Goal: Complete application form

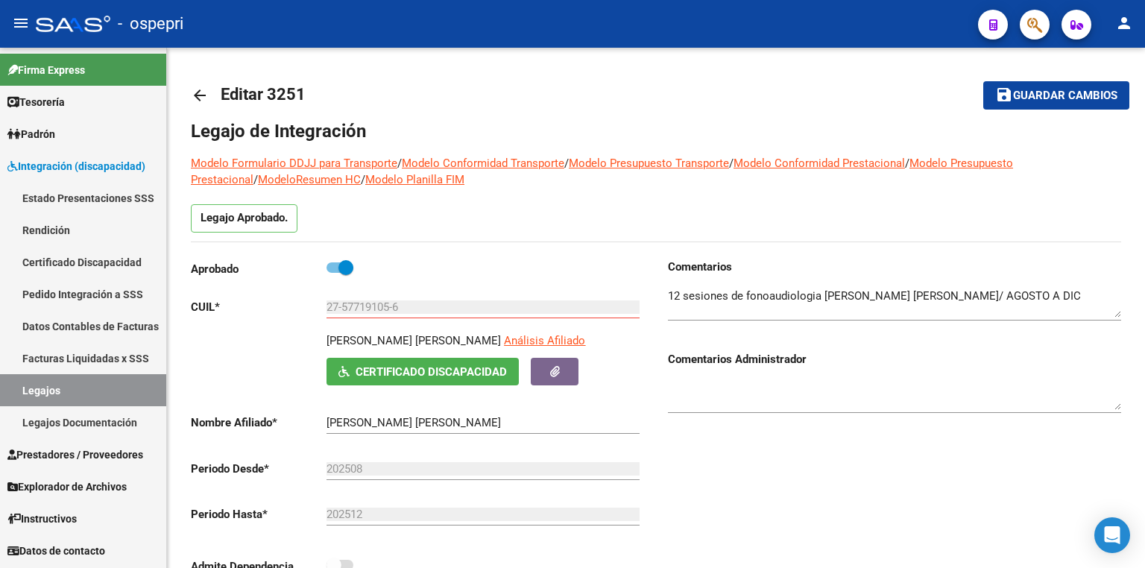
scroll to position [4, 0]
click at [82, 391] on link "Legajos" at bounding box center [83, 390] width 166 height 32
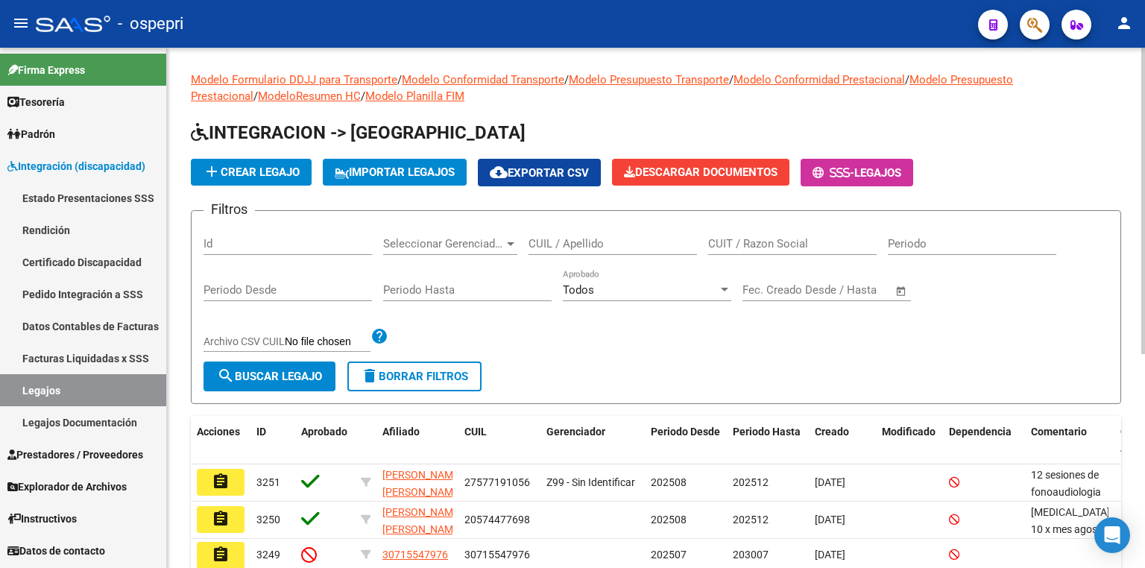
click at [575, 244] on input "CUIL / Apellido" at bounding box center [612, 243] width 168 height 13
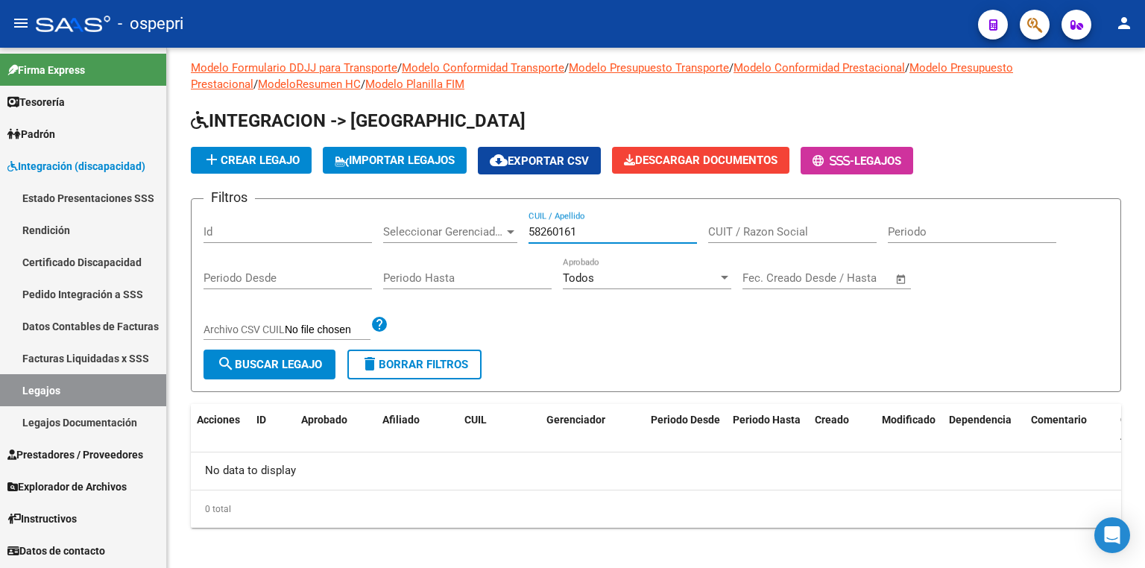
scroll to position [17, 0]
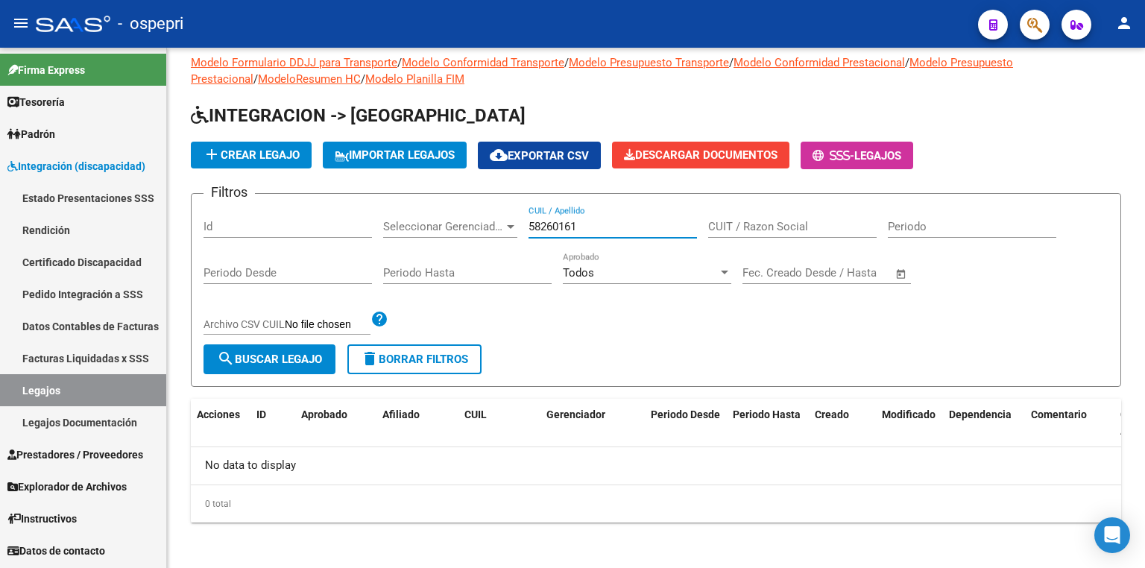
type input "58260161"
click at [261, 155] on span "add Crear Legajo" at bounding box center [251, 154] width 97 height 13
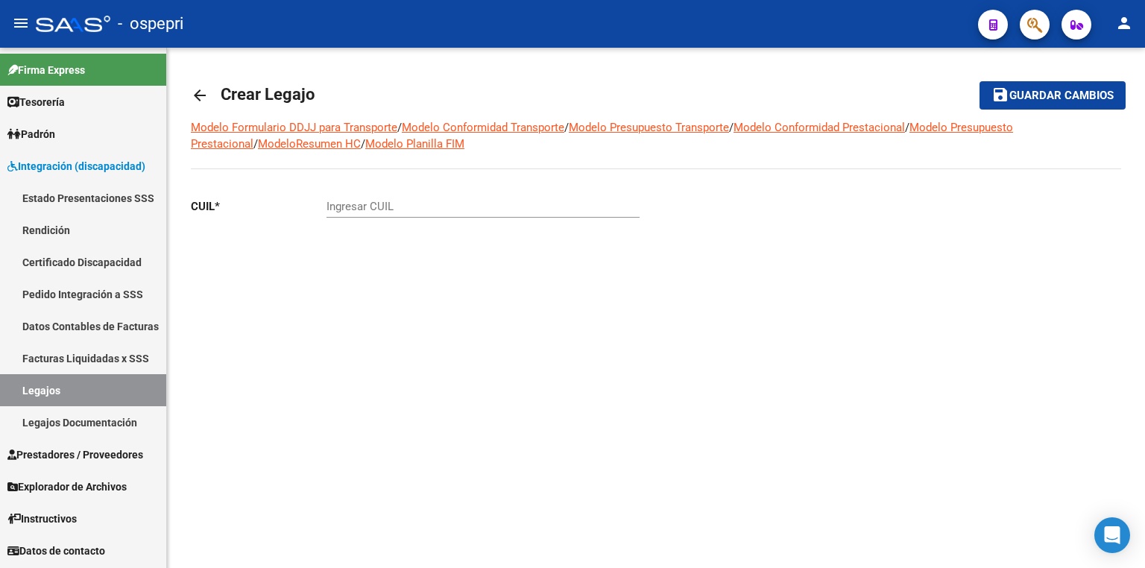
drag, startPoint x: 1034, startPoint y: 257, endPoint x: 1025, endPoint y: 253, distance: 9.0
click at [1034, 257] on div at bounding box center [888, 248] width 465 height 124
click at [458, 206] on input "Ingresar CUIL" at bounding box center [482, 206] width 313 height 13
type input "20-58260161-6"
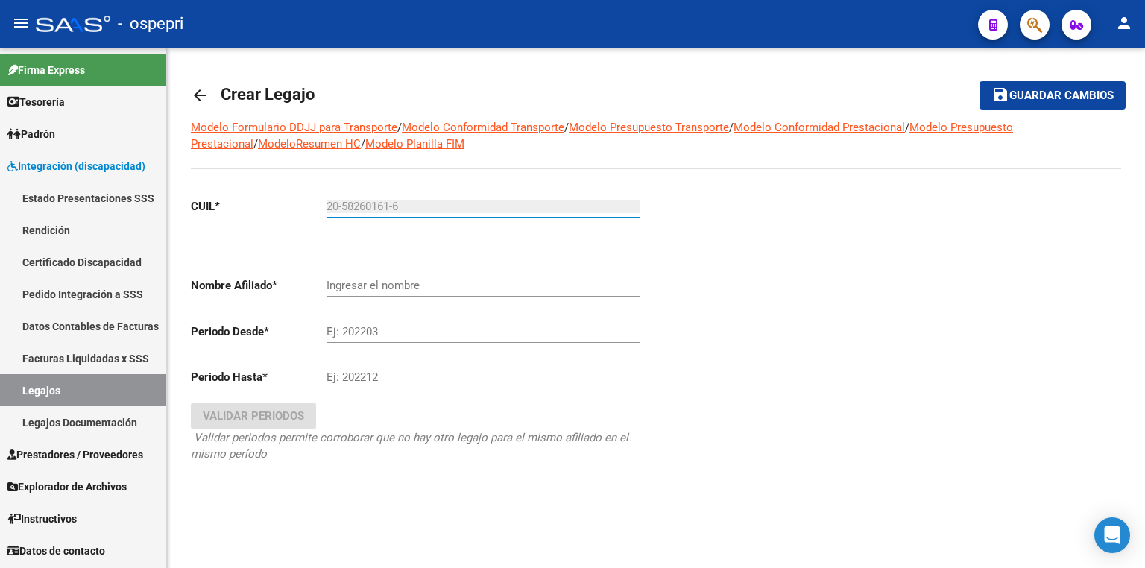
type input "[PERSON_NAME]"
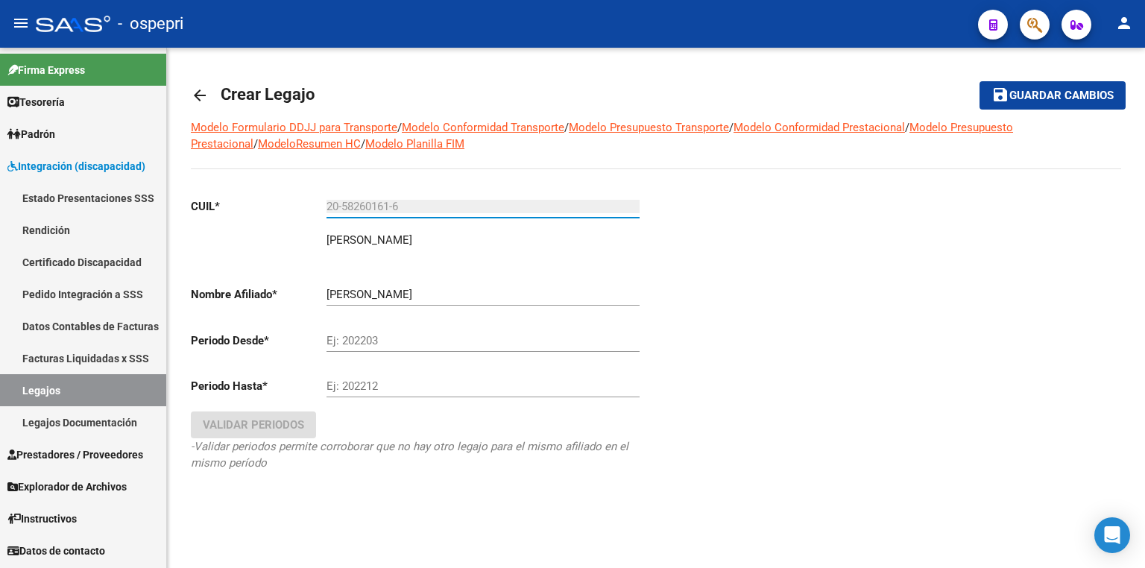
type input "20-58260161-6"
click at [453, 341] on input "Ej: 202203" at bounding box center [482, 340] width 313 height 13
type input "202508"
click at [467, 388] on input "Ej: 202212" at bounding box center [482, 385] width 313 height 13
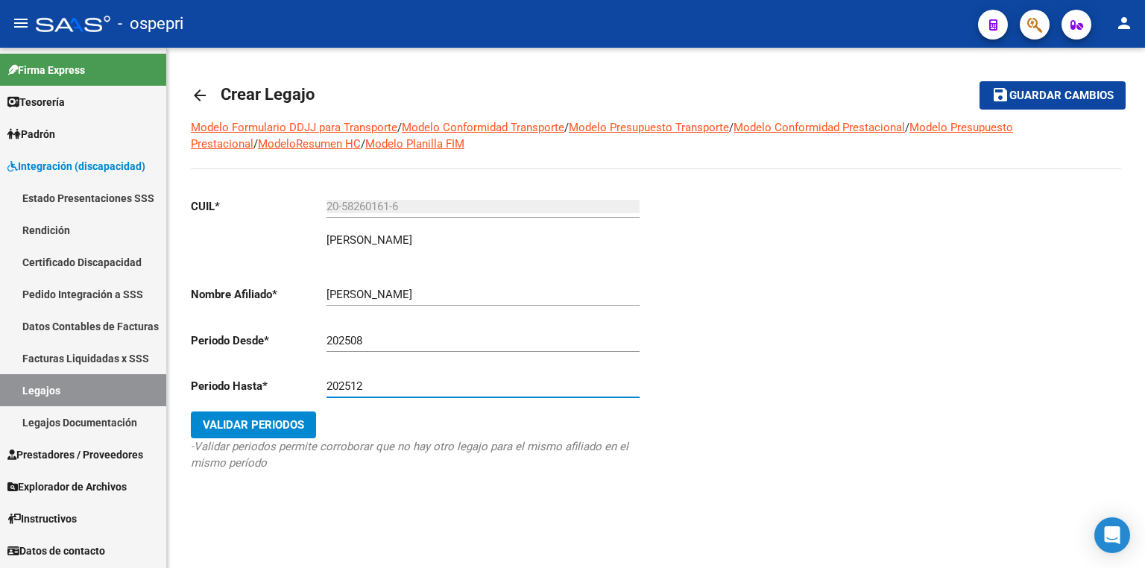
type input "202512"
click at [284, 426] on span "Validar Periodos" at bounding box center [253, 424] width 101 height 13
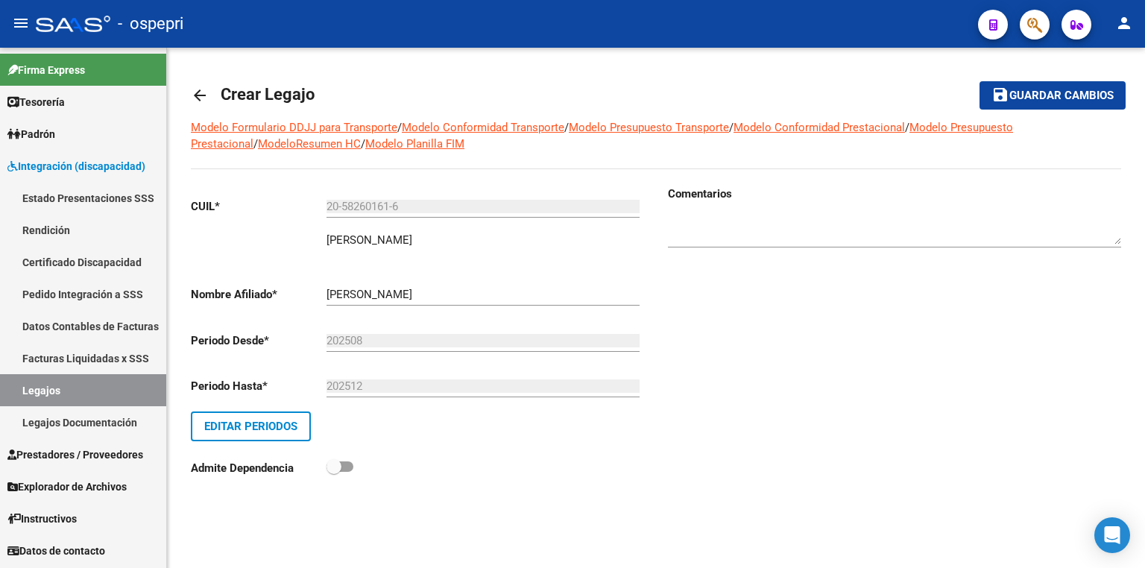
click at [1052, 91] on span "Guardar cambios" at bounding box center [1061, 95] width 104 height 13
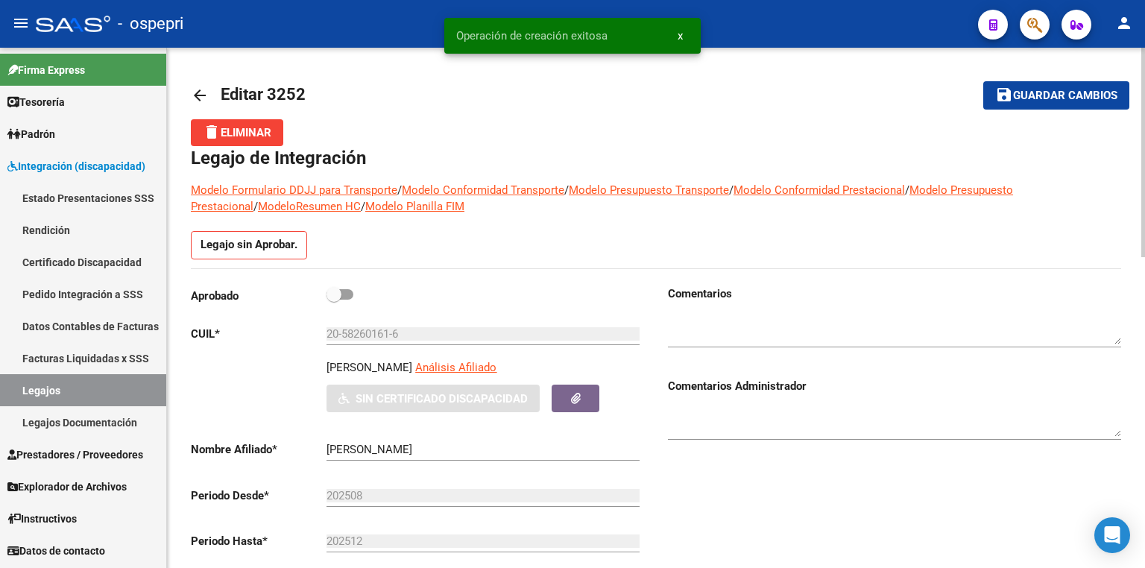
click at [351, 293] on span at bounding box center [339, 294] width 27 height 10
click at [334, 300] on input "checkbox" at bounding box center [333, 300] width 1 height 1
checkbox input "true"
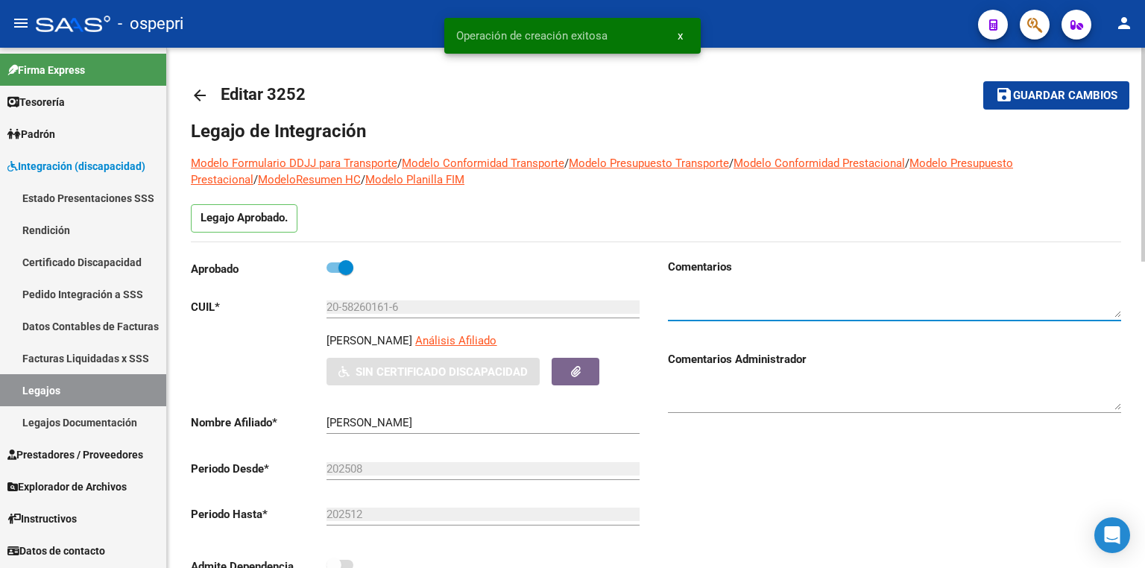
click at [695, 302] on textarea at bounding box center [894, 303] width 453 height 30
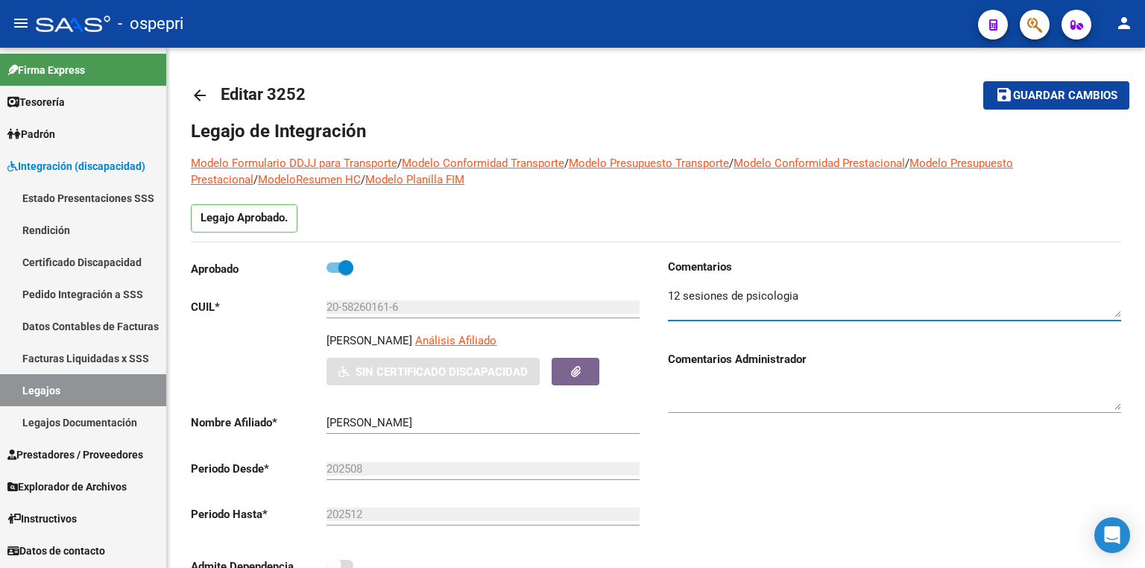
type textarea "12 sesiones de psicologia"
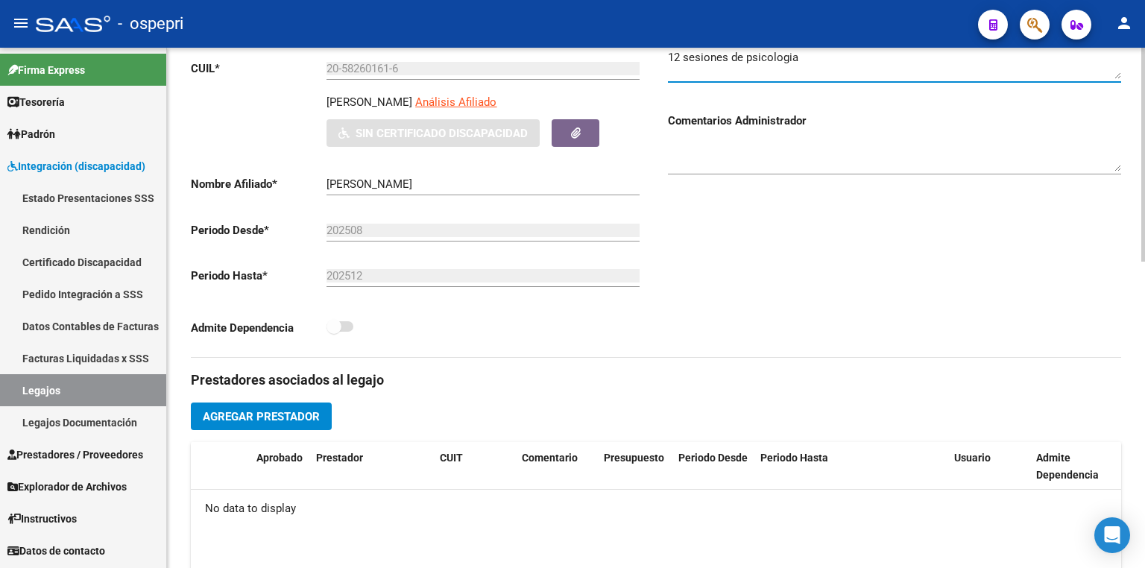
click at [290, 411] on span "Agregar Prestador" at bounding box center [261, 416] width 117 height 13
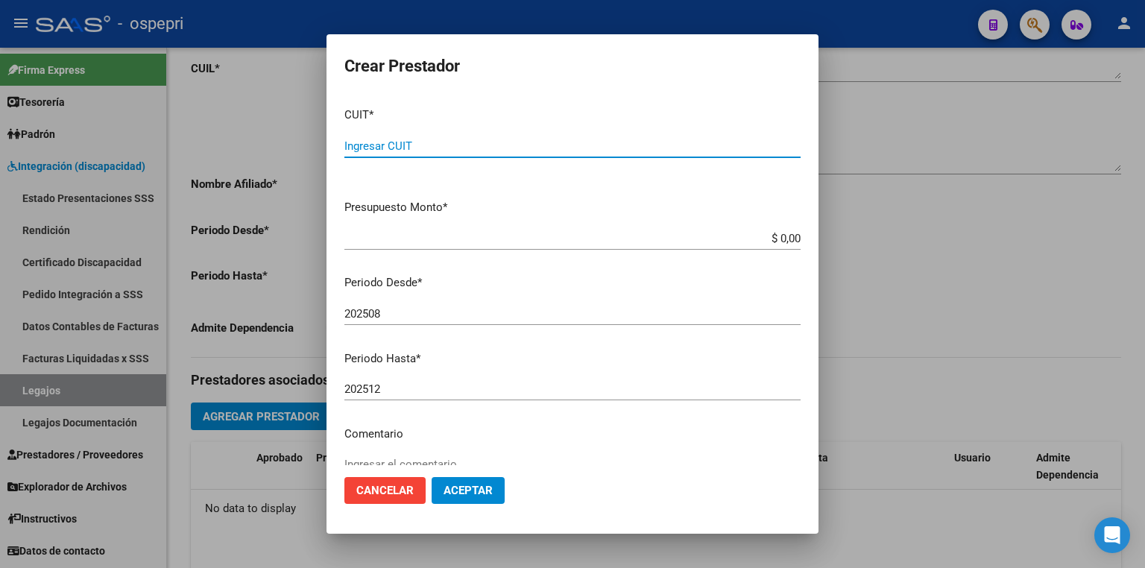
paste input "27-32544958-1"
type input "27-32544958-1"
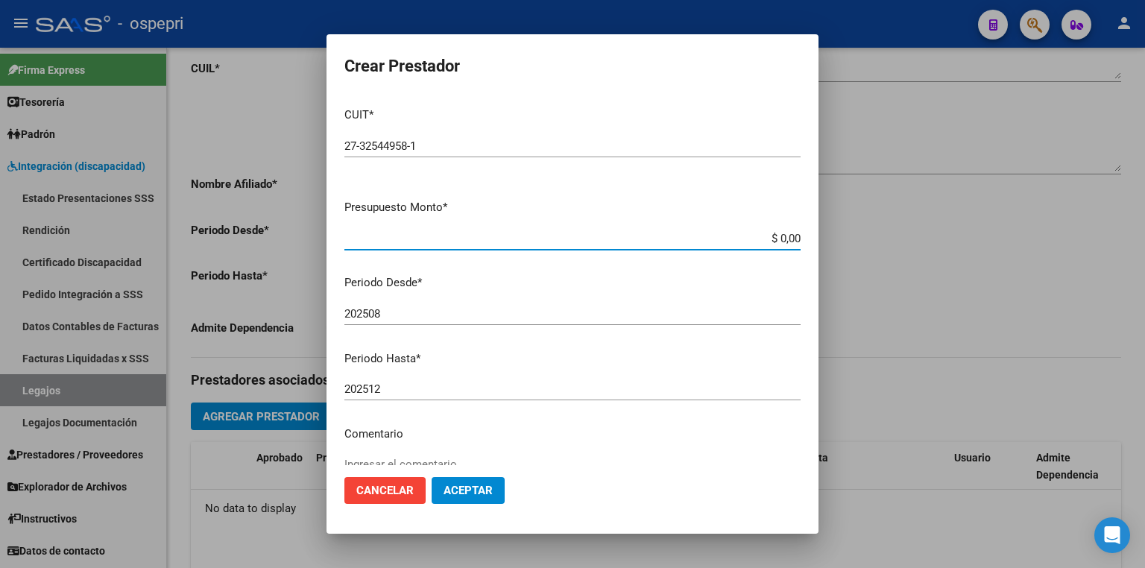
drag, startPoint x: 733, startPoint y: 238, endPoint x: 1005, endPoint y: 244, distance: 272.8
click at [1006, 244] on div "Crear Prestador CUIT * 27-32544958-1 Ingresar CUIT ARCA Padrón Presupuesto Mont…" at bounding box center [572, 284] width 1145 height 568
type input "$ 14.844,73"
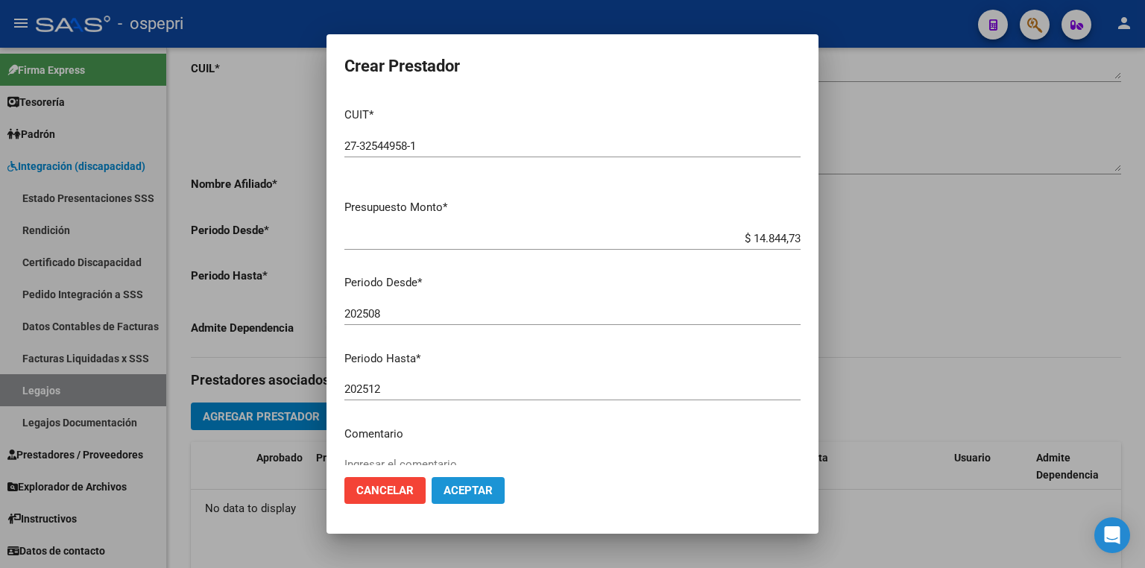
click at [481, 484] on span "Aceptar" at bounding box center [467, 490] width 49 height 13
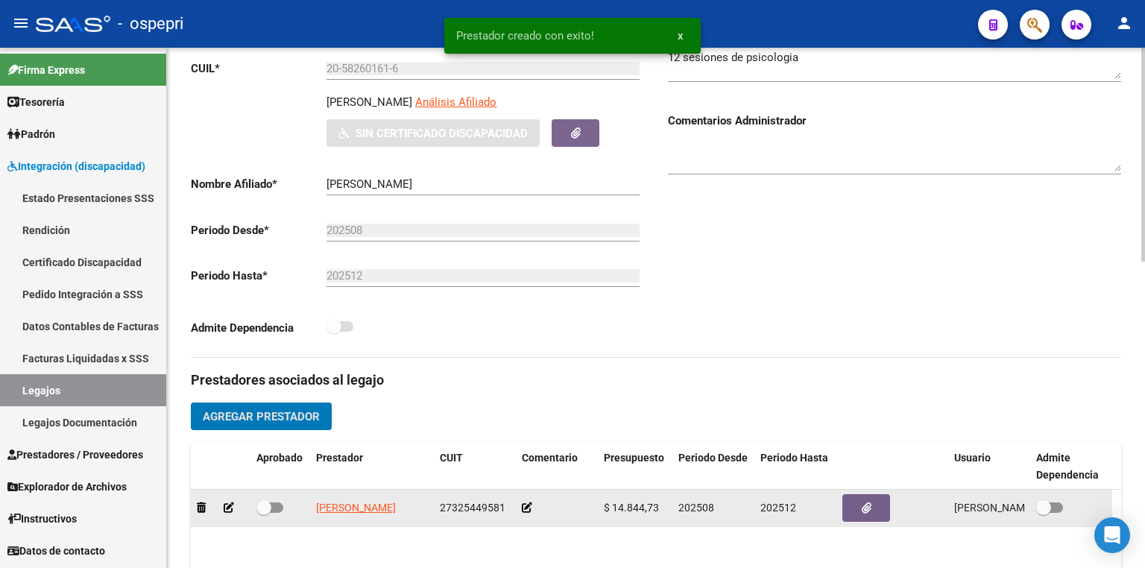
click at [278, 506] on span at bounding box center [269, 507] width 27 height 10
click at [264, 513] on input "checkbox" at bounding box center [263, 513] width 1 height 1
checkbox input "true"
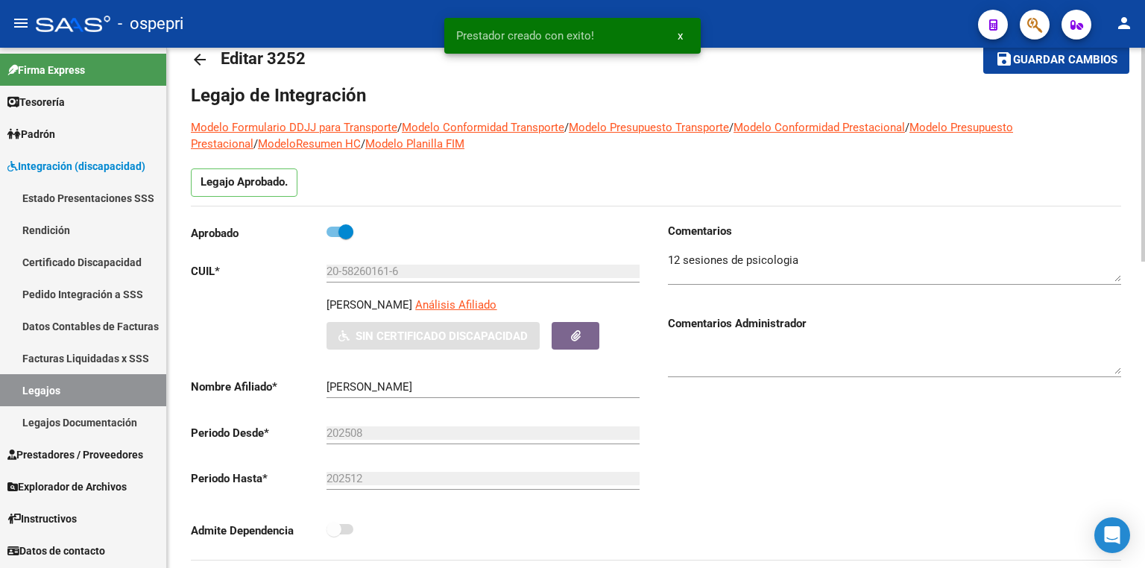
scroll to position [0, 0]
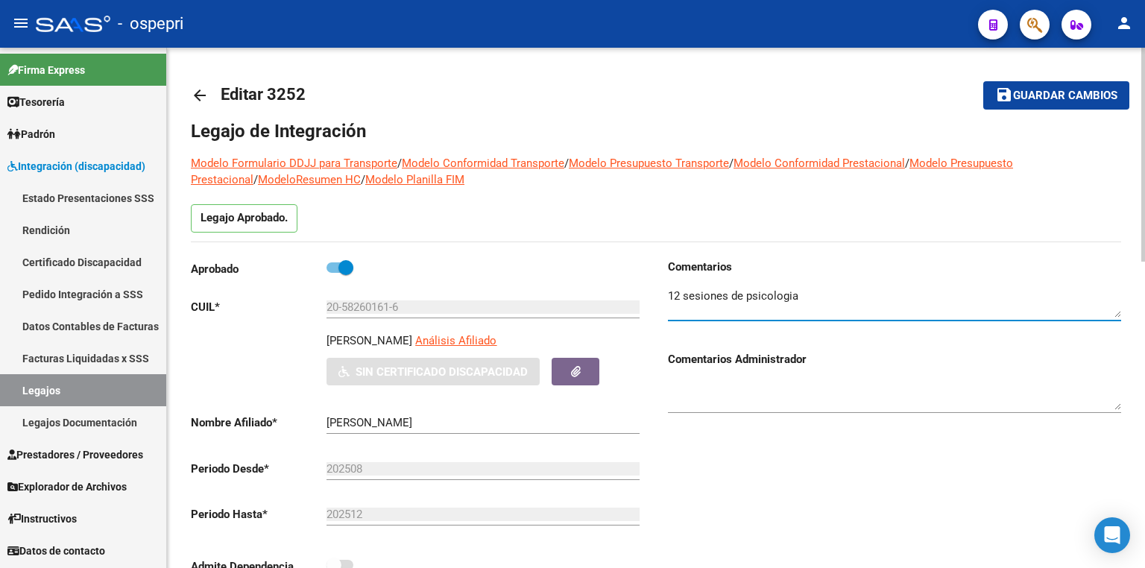
click at [820, 301] on textarea at bounding box center [894, 303] width 453 height 30
click at [813, 297] on textarea at bounding box center [894, 303] width 453 height 30
drag, startPoint x: 813, startPoint y: 297, endPoint x: 772, endPoint y: 296, distance: 41.0
click at [772, 296] on textarea at bounding box center [894, 303] width 453 height 30
type textarea "12 sesiones de psicología [PERSON_NAME]/ Agosto a dic"
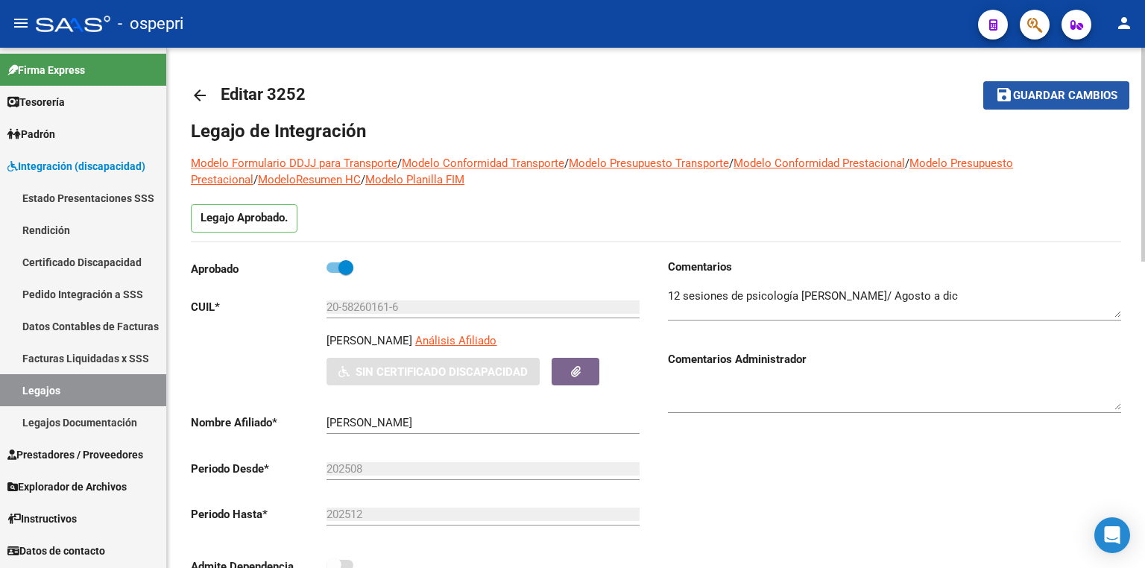
click at [1067, 92] on span "Guardar cambios" at bounding box center [1065, 95] width 104 height 13
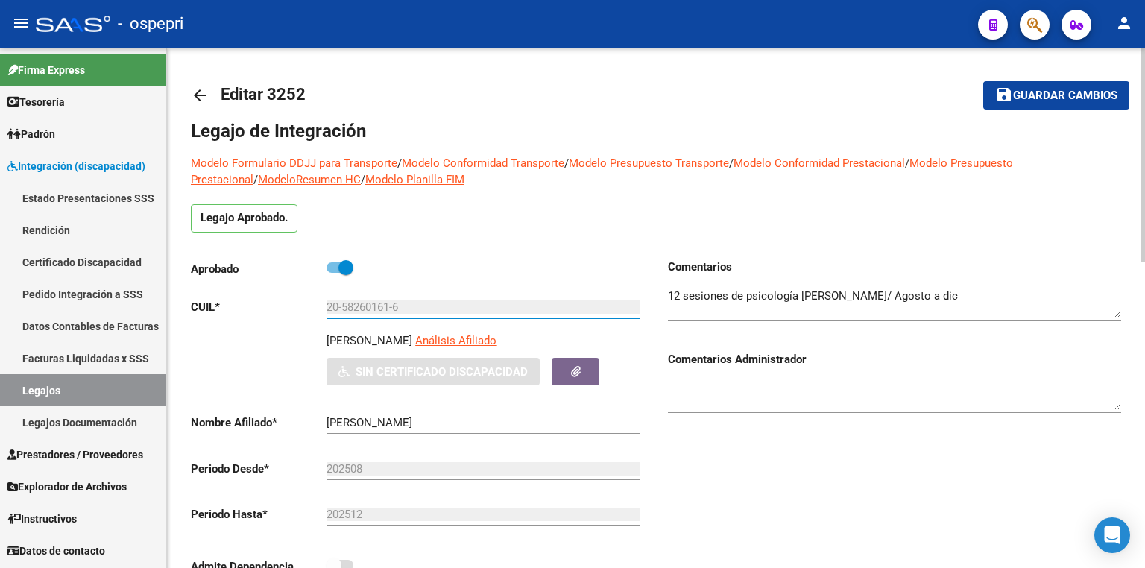
drag, startPoint x: 414, startPoint y: 304, endPoint x: 269, endPoint y: 304, distance: 145.3
click at [269, 307] on app-form-text-field "CUIL * 20-58260161-6 Ingresar CUIL" at bounding box center [415, 306] width 449 height 13
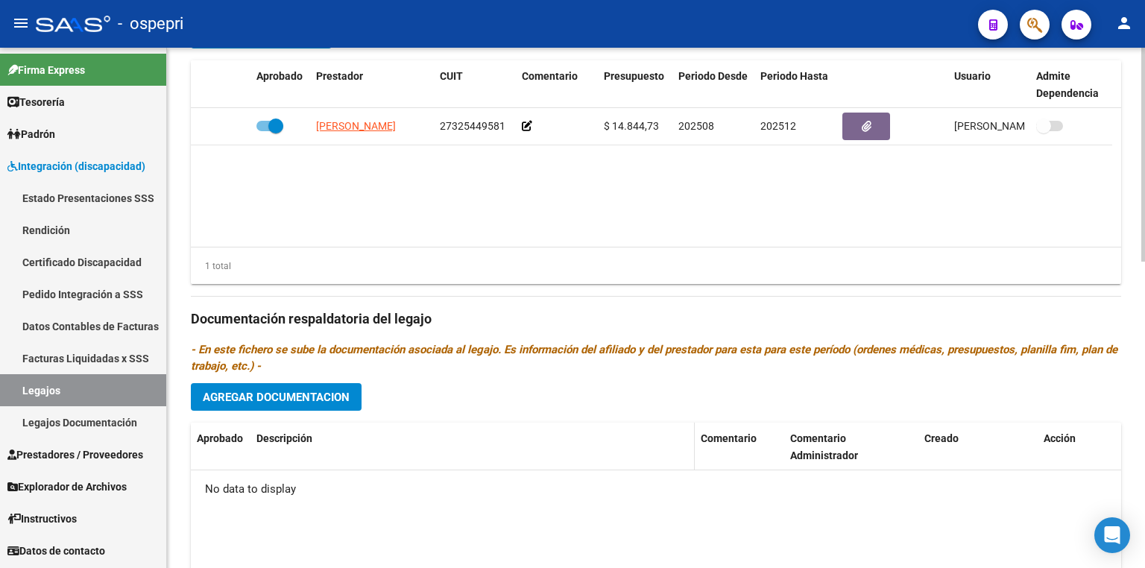
scroll to position [744, 0]
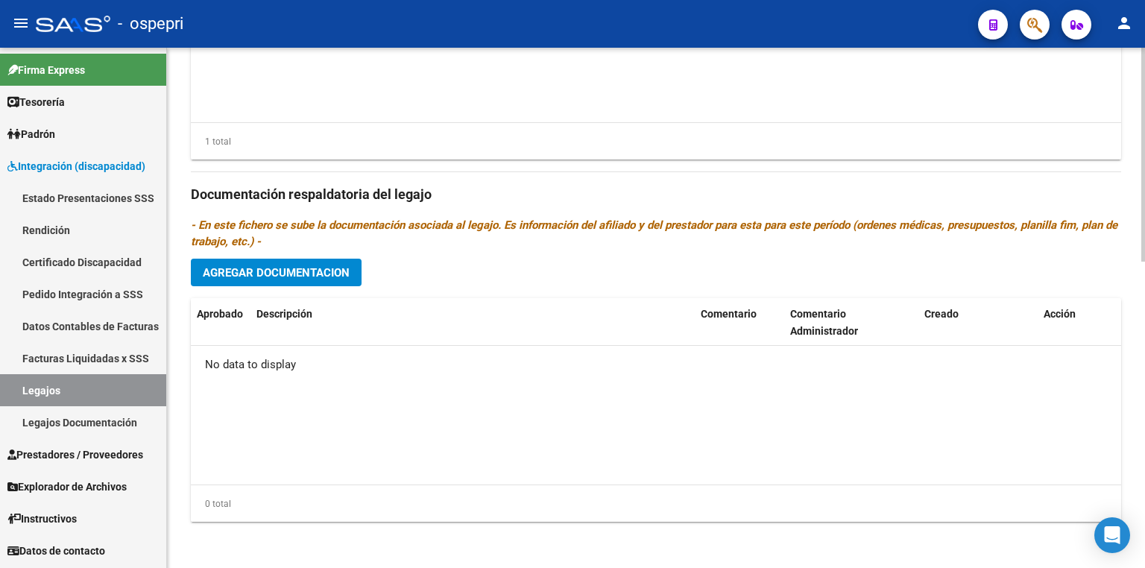
click at [310, 273] on span "Agregar Documentacion" at bounding box center [276, 272] width 147 height 13
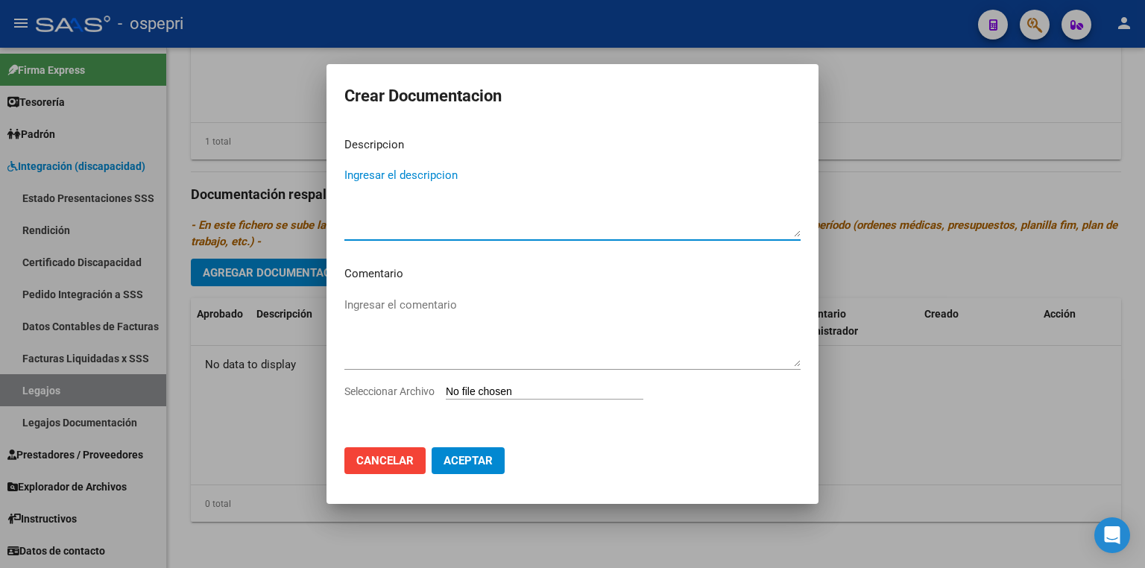
click at [512, 388] on input "Seleccionar Archivo" at bounding box center [544, 392] width 197 height 14
type input "C:\fakepath\20582601616.pdf"
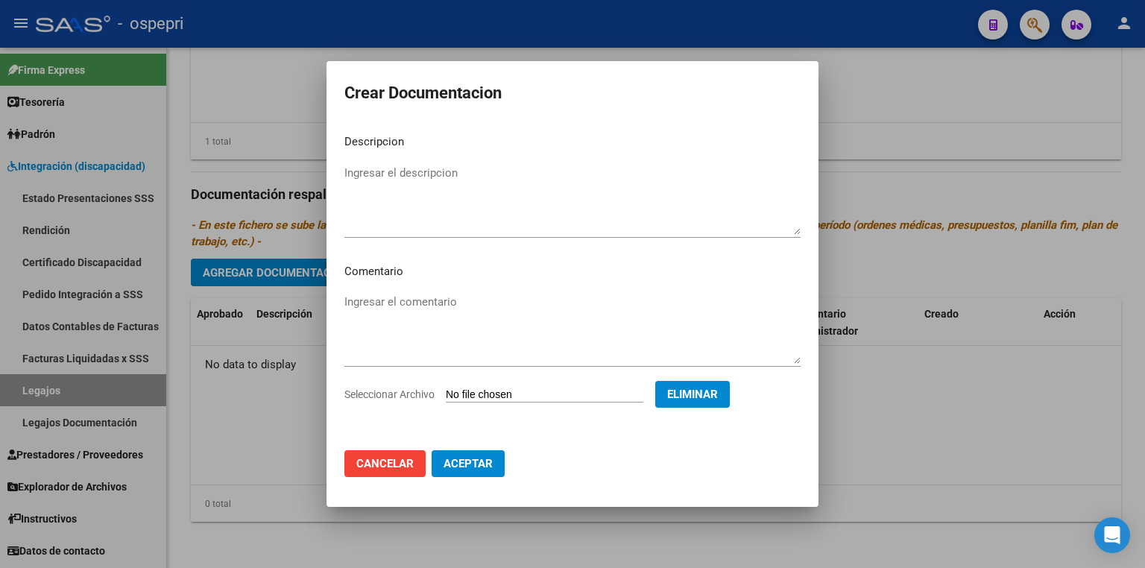
click at [472, 469] on span "Aceptar" at bounding box center [467, 463] width 49 height 13
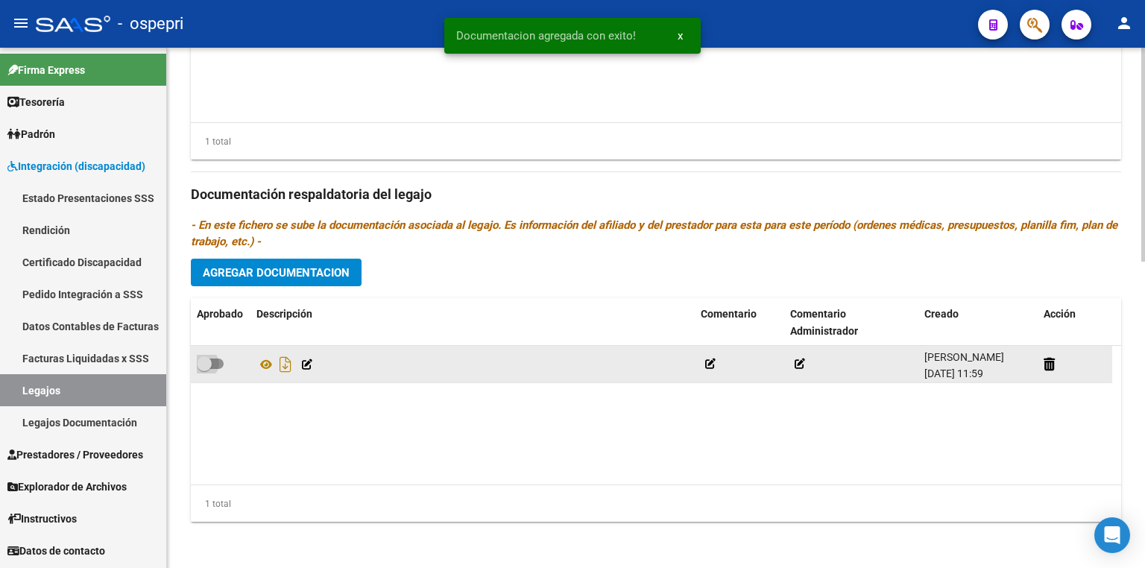
click at [218, 358] on span at bounding box center [210, 363] width 27 height 10
click at [204, 369] on input "checkbox" at bounding box center [203, 369] width 1 height 1
checkbox input "true"
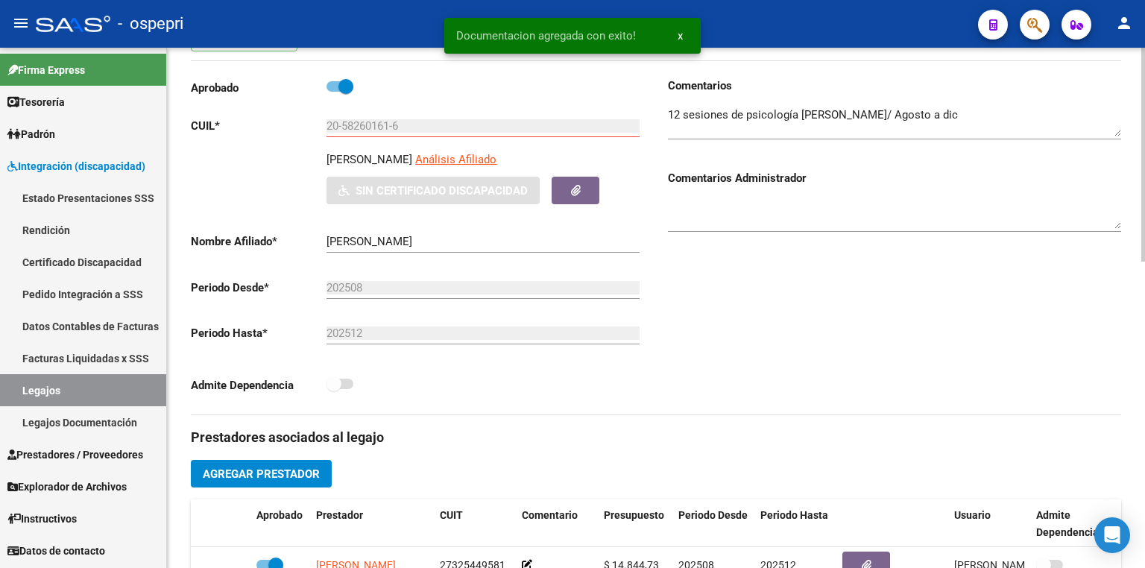
scroll to position [0, 0]
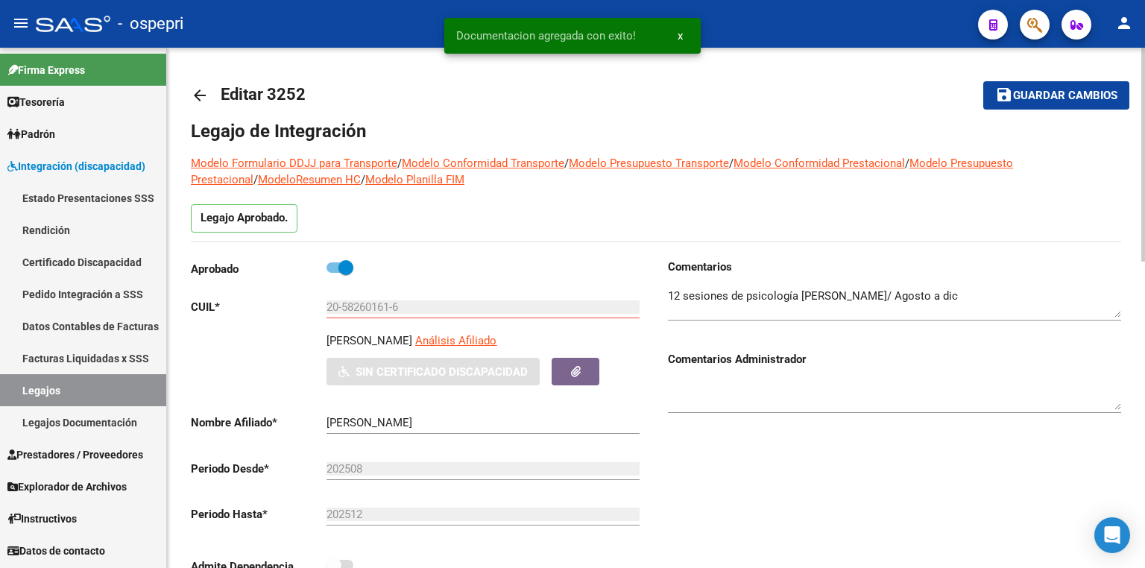
click at [1051, 96] on span "Guardar cambios" at bounding box center [1065, 95] width 104 height 13
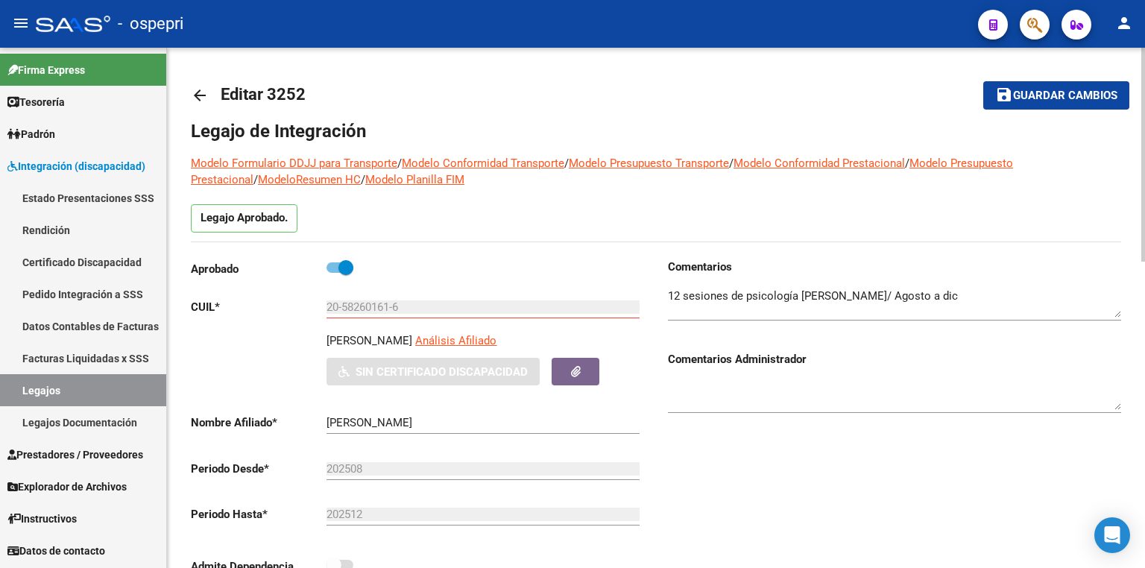
click at [1069, 93] on span "Guardar cambios" at bounding box center [1065, 95] width 104 height 13
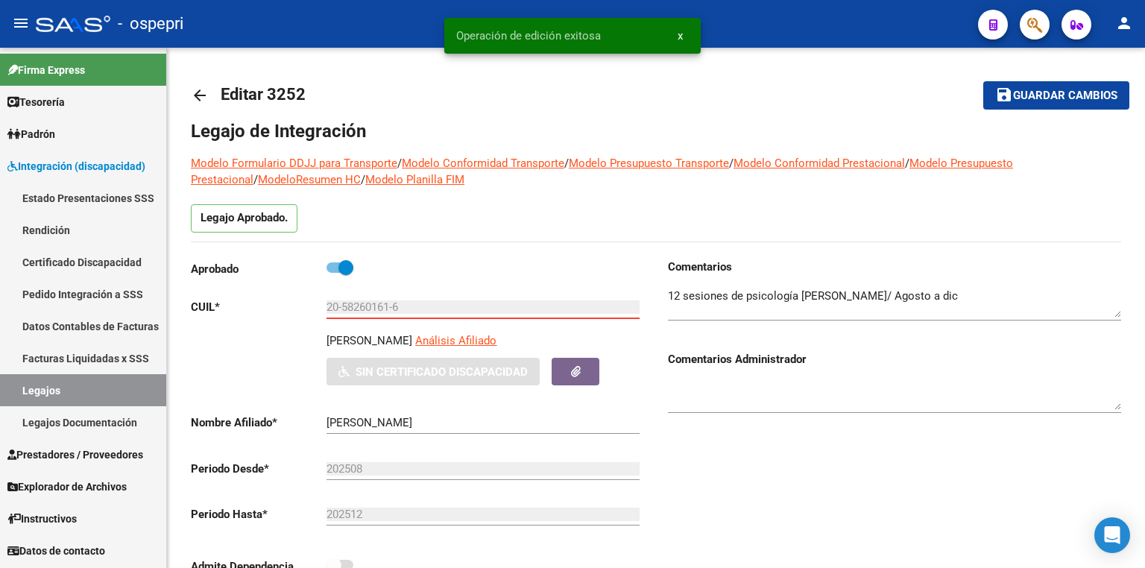
drag, startPoint x: 256, startPoint y: 310, endPoint x: 79, endPoint y: 310, distance: 177.4
click at [79, 310] on mat-sidenav-container "Firma Express Tesorería Extractos Procesados (csv) Extractos Originales (pdf) P…" at bounding box center [572, 308] width 1145 height 520
click at [98, 265] on link "Certificado Discapacidad" at bounding box center [83, 262] width 166 height 32
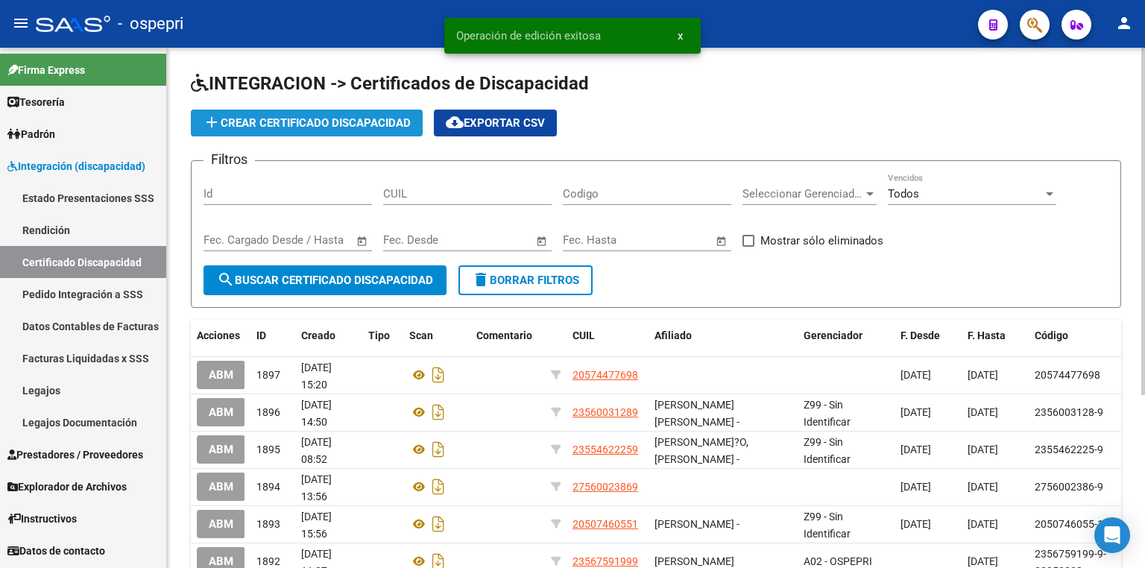
click at [359, 130] on button "add Crear Certificado Discapacidad" at bounding box center [307, 123] width 232 height 27
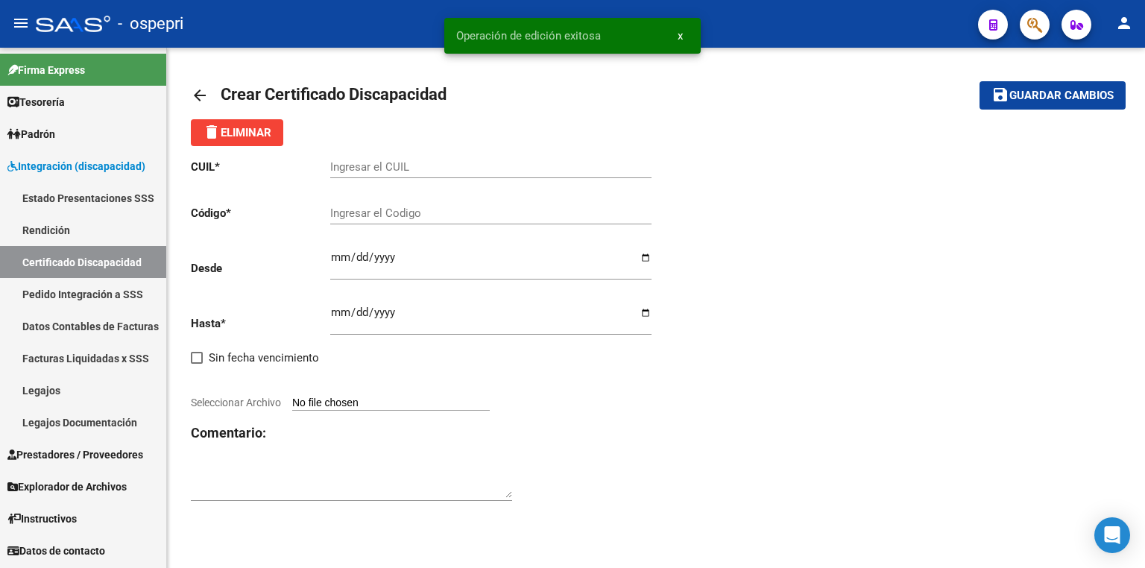
click at [427, 162] on input "Ingresar el CUIL" at bounding box center [490, 166] width 321 height 13
paste input "20-58260161-6"
type input "20-58260161-6"
click at [412, 214] on input "Ingresar el Codigo" at bounding box center [490, 212] width 321 height 13
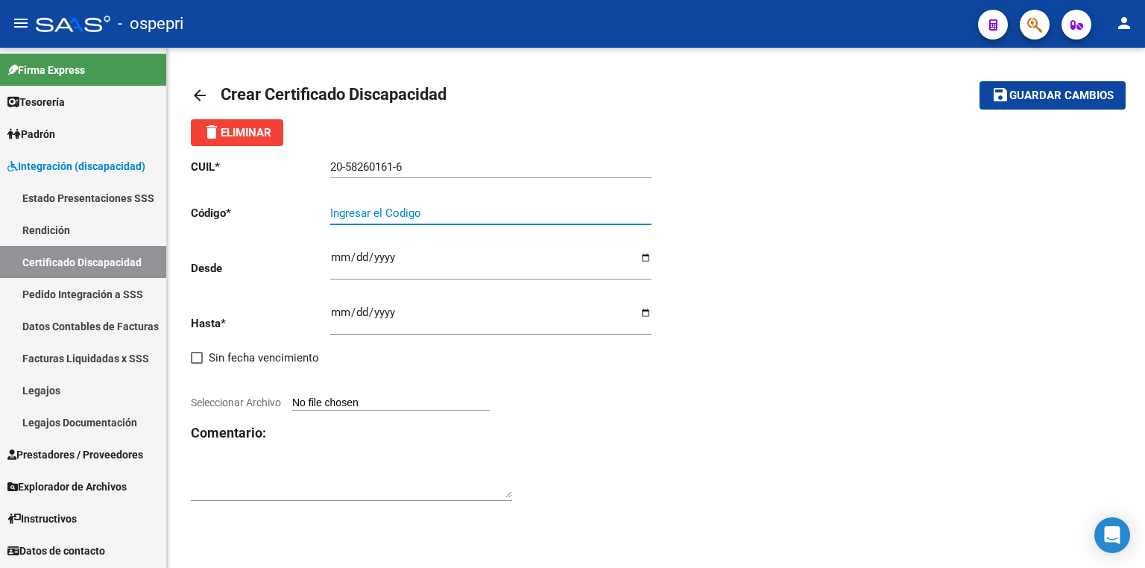
paste input "20-58260161-6"
type input "20-58260161-6"
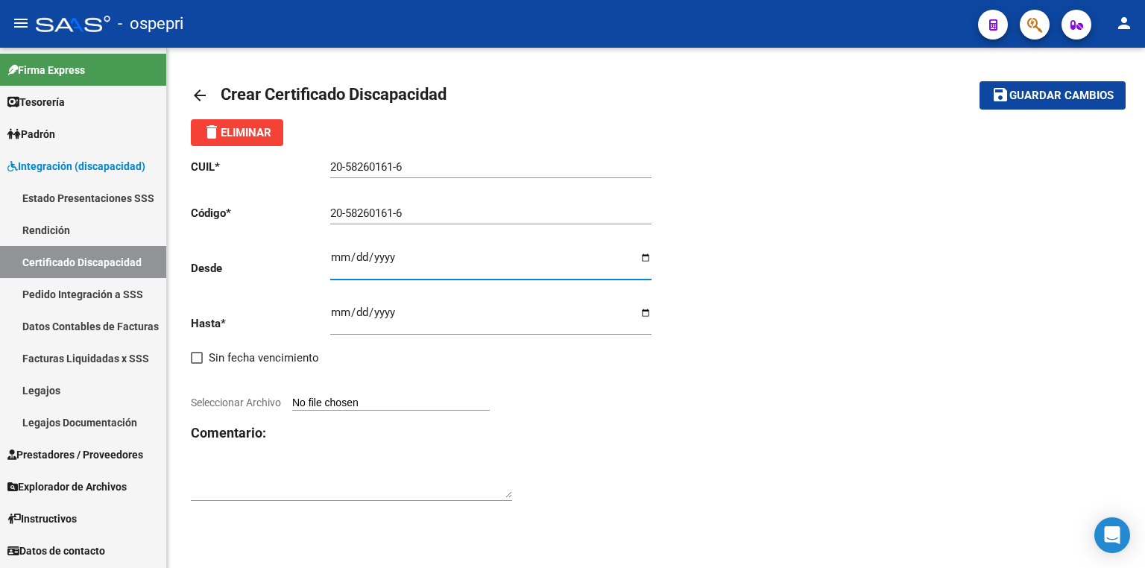
click at [341, 256] on input "Ingresar fec. Desde" at bounding box center [490, 263] width 321 height 24
type input "[DATE]"
click at [335, 311] on input "Ingresar fec. Hasta" at bounding box center [490, 318] width 321 height 24
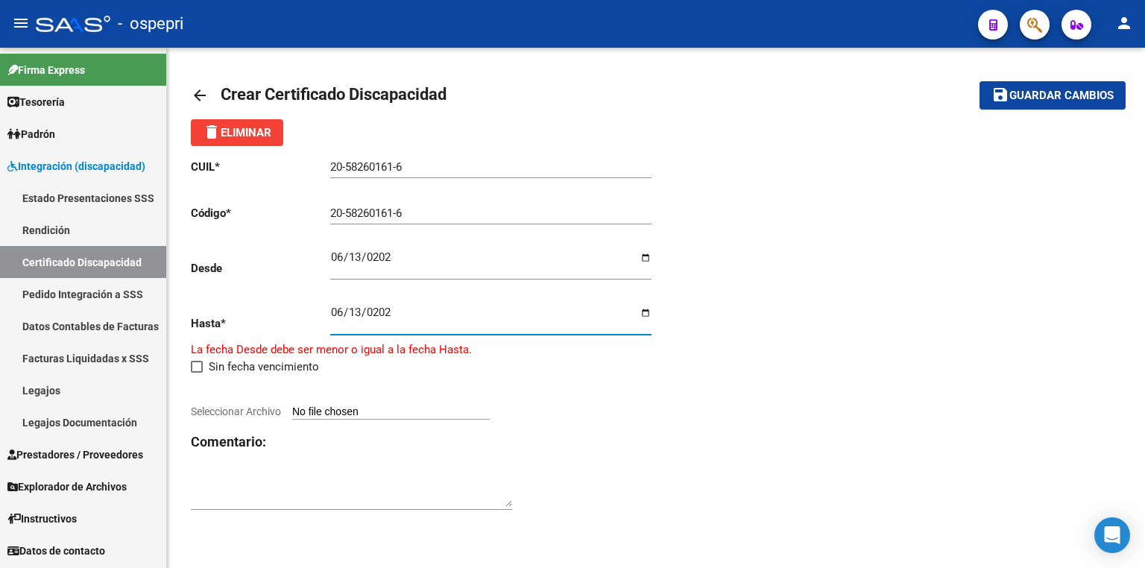
type input "[DATE]"
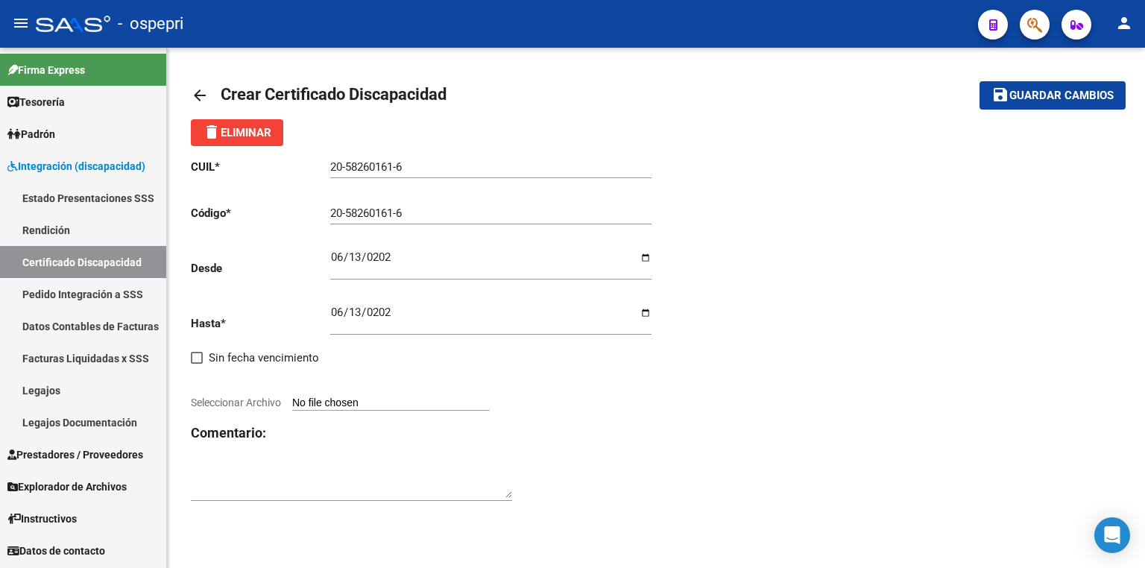
click at [380, 402] on input "Seleccionar Archivo" at bounding box center [390, 403] width 197 height 14
type input "C:\fakepath\CUD.pdf"
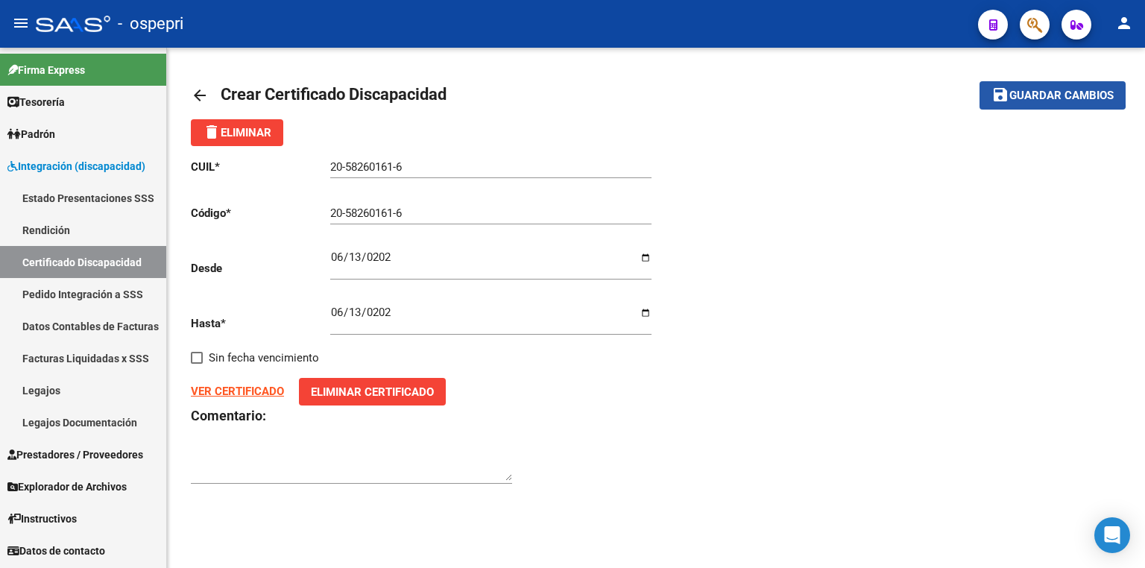
click at [1038, 92] on span "Guardar cambios" at bounding box center [1061, 95] width 104 height 13
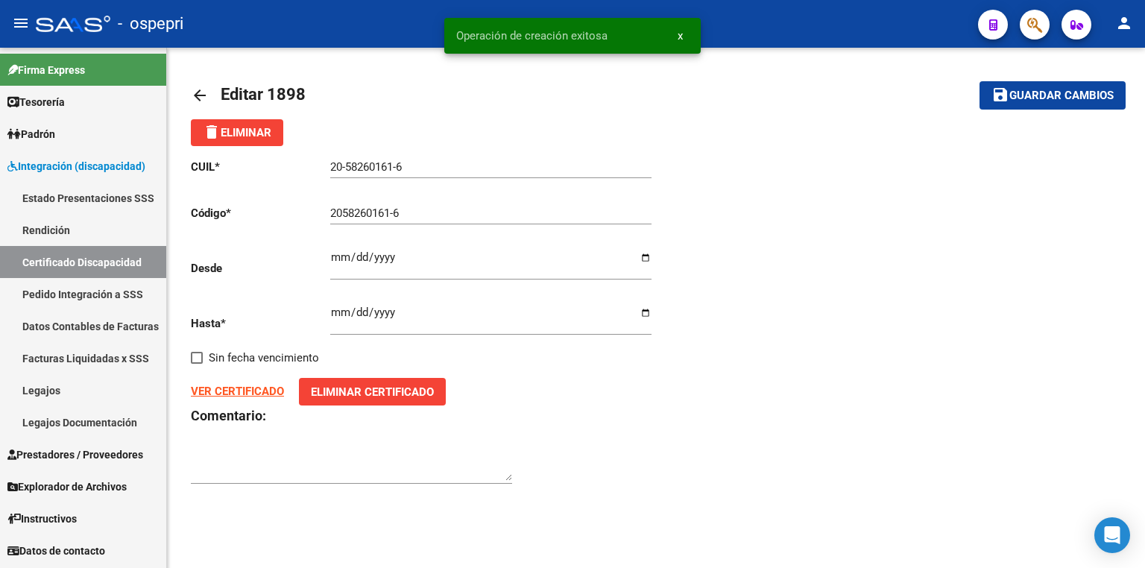
click at [42, 392] on link "Legajos" at bounding box center [83, 390] width 166 height 32
